Goal: Task Accomplishment & Management: Manage account settings

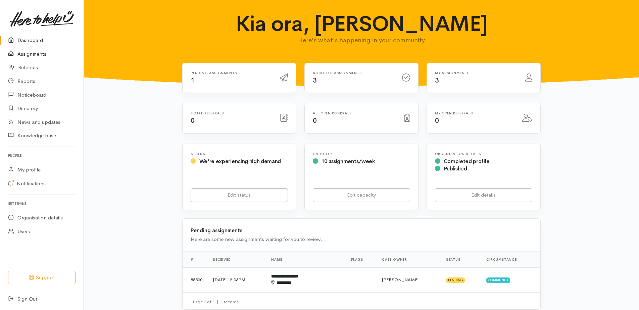
click at [43, 58] on link "Assignments" at bounding box center [42, 54] width 84 height 14
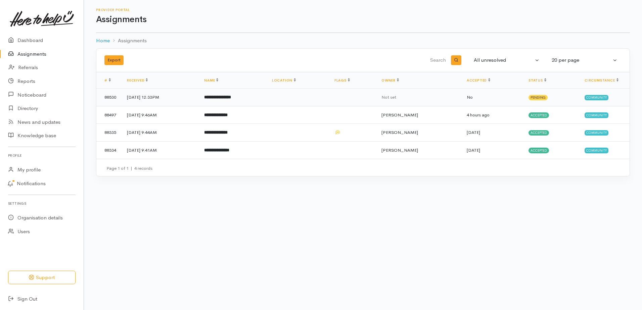
click at [231, 99] on b "**********" at bounding box center [217, 97] width 27 height 4
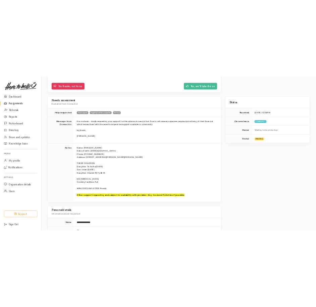
scroll to position [101, 0]
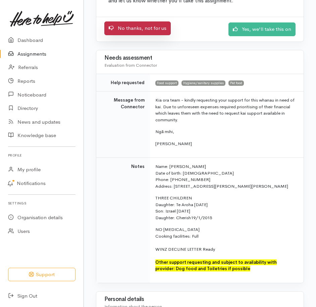
drag, startPoint x: 128, startPoint y: 44, endPoint x: 127, endPoint y: 51, distance: 7.2
click at [127, 35] on link "No thanks, not for us" at bounding box center [137, 28] width 66 height 14
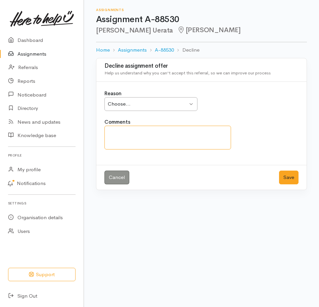
click at [155, 145] on textarea "Comments" at bounding box center [167, 138] width 127 height 24
click at [182, 108] on div "Choose..." at bounding box center [148, 104] width 80 height 8
click at [139, 147] on textarea "Comments" at bounding box center [167, 138] width 127 height 24
type textarea "Needs to see a Financial Mentor"
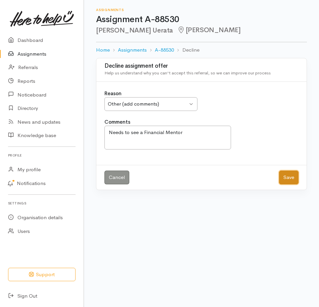
click at [283, 185] on button "Save" at bounding box center [288, 178] width 19 height 14
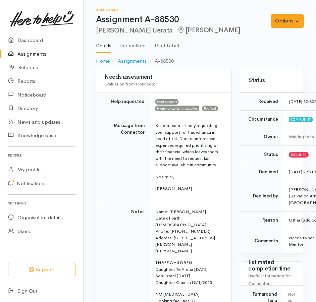
click at [41, 56] on link "Assignments" at bounding box center [42, 54] width 84 height 14
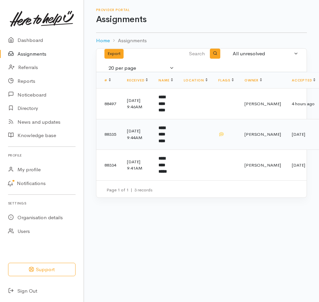
click at [163, 150] on td "**********" at bounding box center [165, 134] width 25 height 31
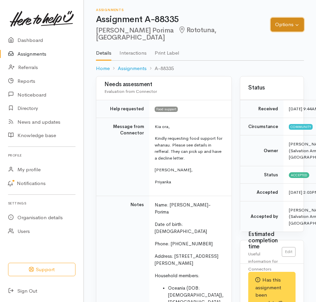
click at [289, 21] on button "Options" at bounding box center [287, 25] width 33 height 14
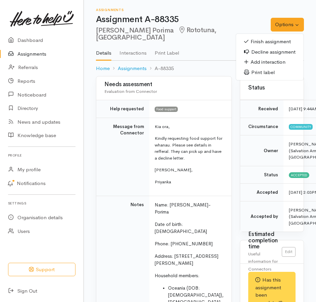
click at [258, 39] on link "Finish assignment" at bounding box center [269, 42] width 67 height 10
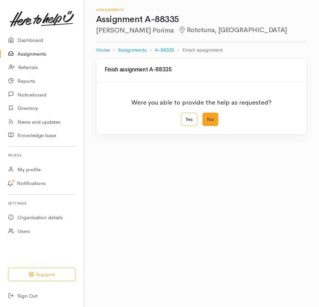
click at [214, 127] on label "No" at bounding box center [210, 120] width 16 height 14
click at [207, 117] on input "No" at bounding box center [204, 115] width 4 height 4
radio input "true"
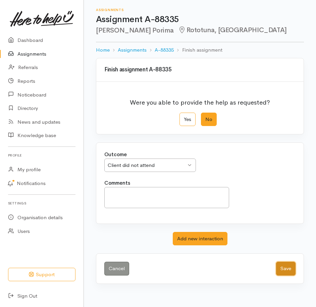
drag, startPoint x: 286, startPoint y: 297, endPoint x: 231, endPoint y: 202, distance: 109.6
click at [285, 276] on button "Save" at bounding box center [285, 269] width 19 height 14
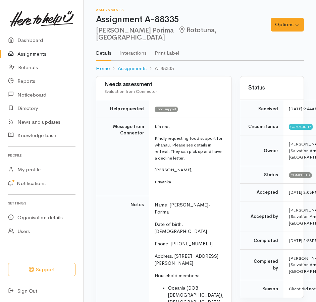
click at [30, 58] on link "Assignments" at bounding box center [42, 54] width 84 height 14
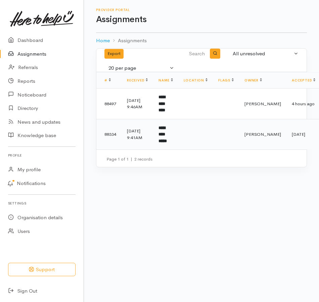
click at [167, 143] on b "**********" at bounding box center [162, 134] width 8 height 17
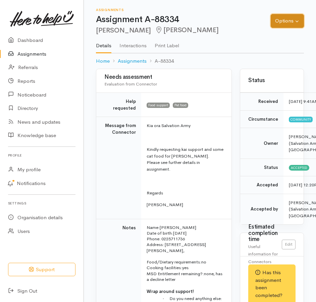
click at [286, 23] on button "Options" at bounding box center [287, 21] width 33 height 14
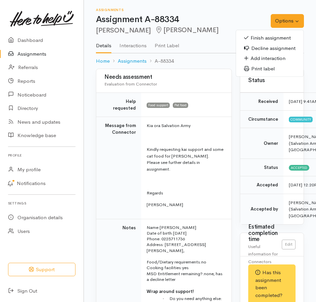
click at [250, 39] on link "Finish assignment" at bounding box center [269, 38] width 67 height 10
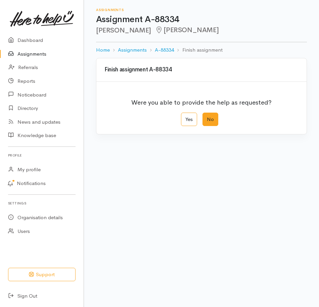
click at [210, 127] on label "No" at bounding box center [210, 120] width 16 height 14
click at [207, 117] on input "No" at bounding box center [204, 115] width 4 height 4
radio input "true"
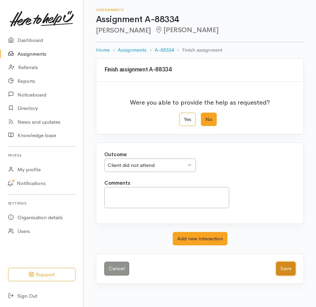
click at [281, 276] on button "Save" at bounding box center [285, 269] width 19 height 14
click at [29, 58] on link "Assignments" at bounding box center [42, 54] width 84 height 14
